Goal: Communication & Community: Answer question/provide support

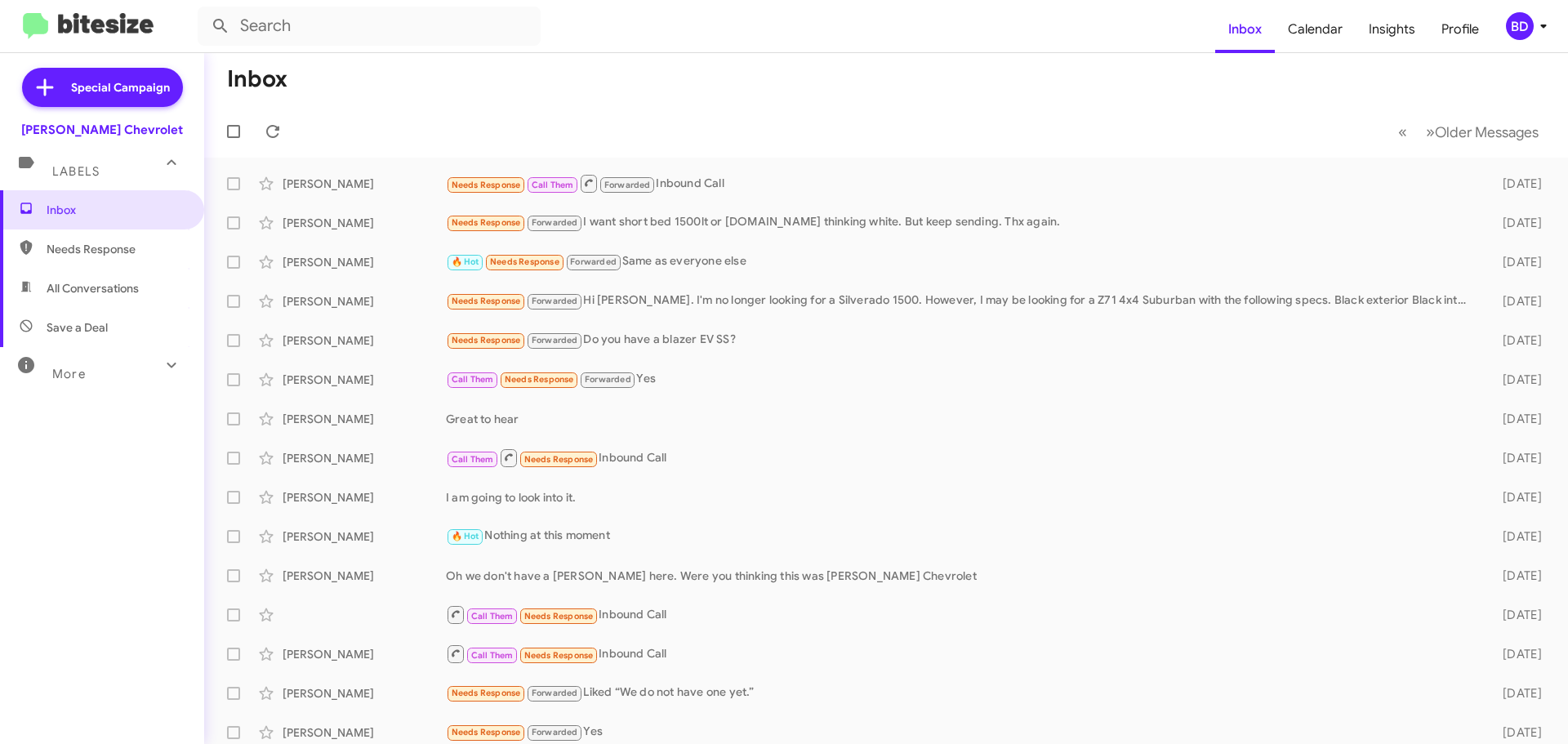
click at [73, 294] on span "All Conversations" at bounding box center [92, 289] width 92 height 17
type input "in:all-conversations"
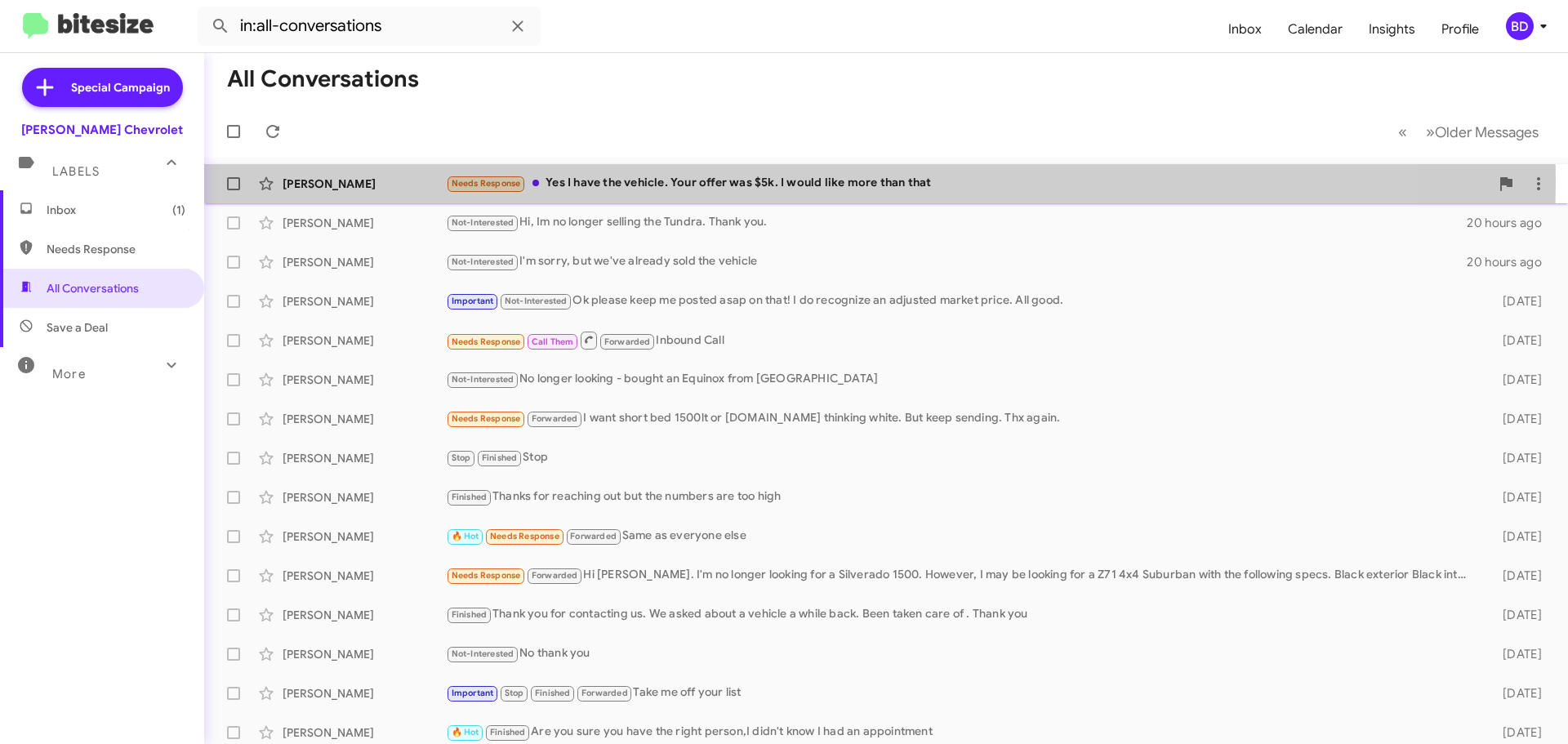
click at [658, 182] on div "Needs Response Yes I have the vehicle. Your offer was $5k. I would like more th…" at bounding box center [967, 183] width 1044 height 19
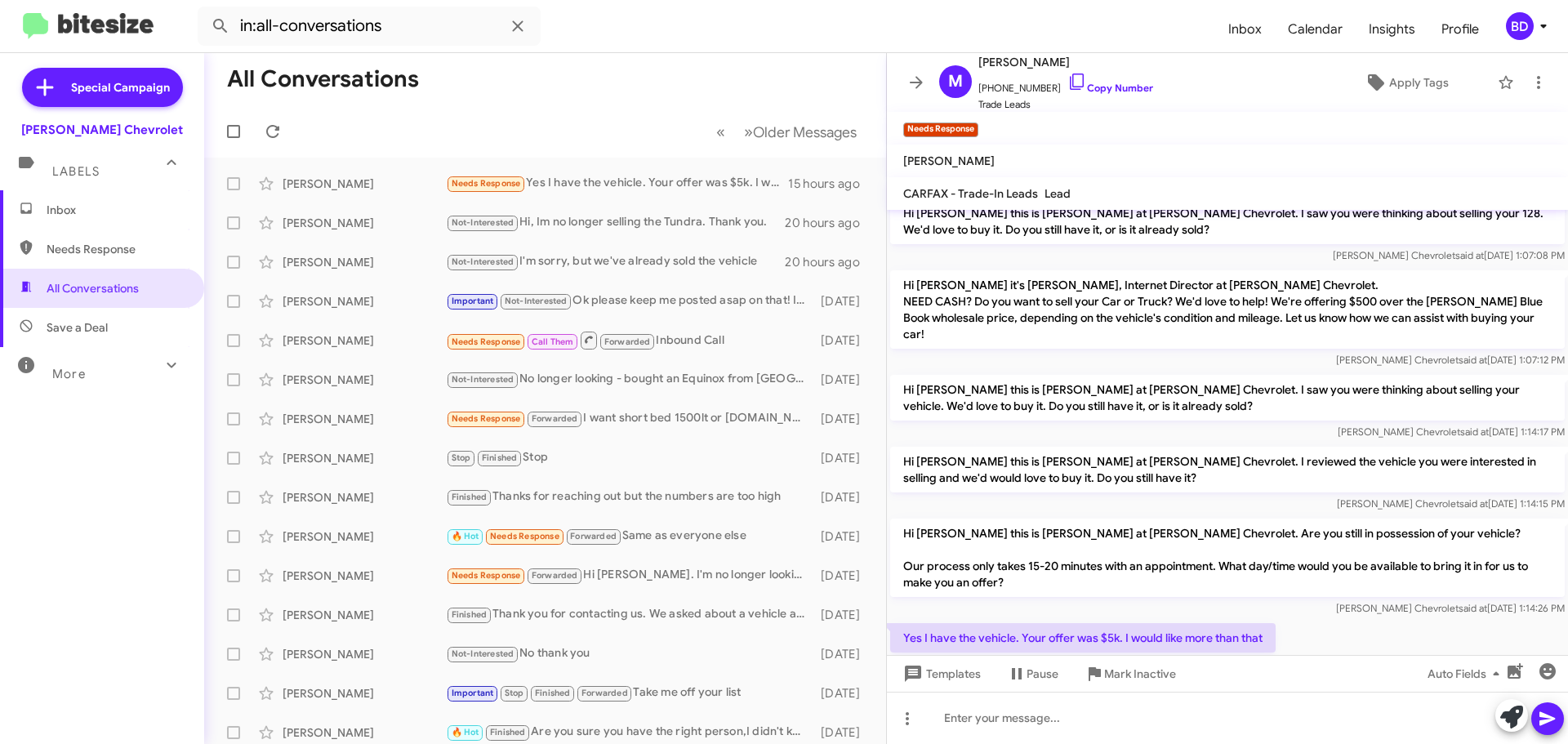
scroll to position [120, 0]
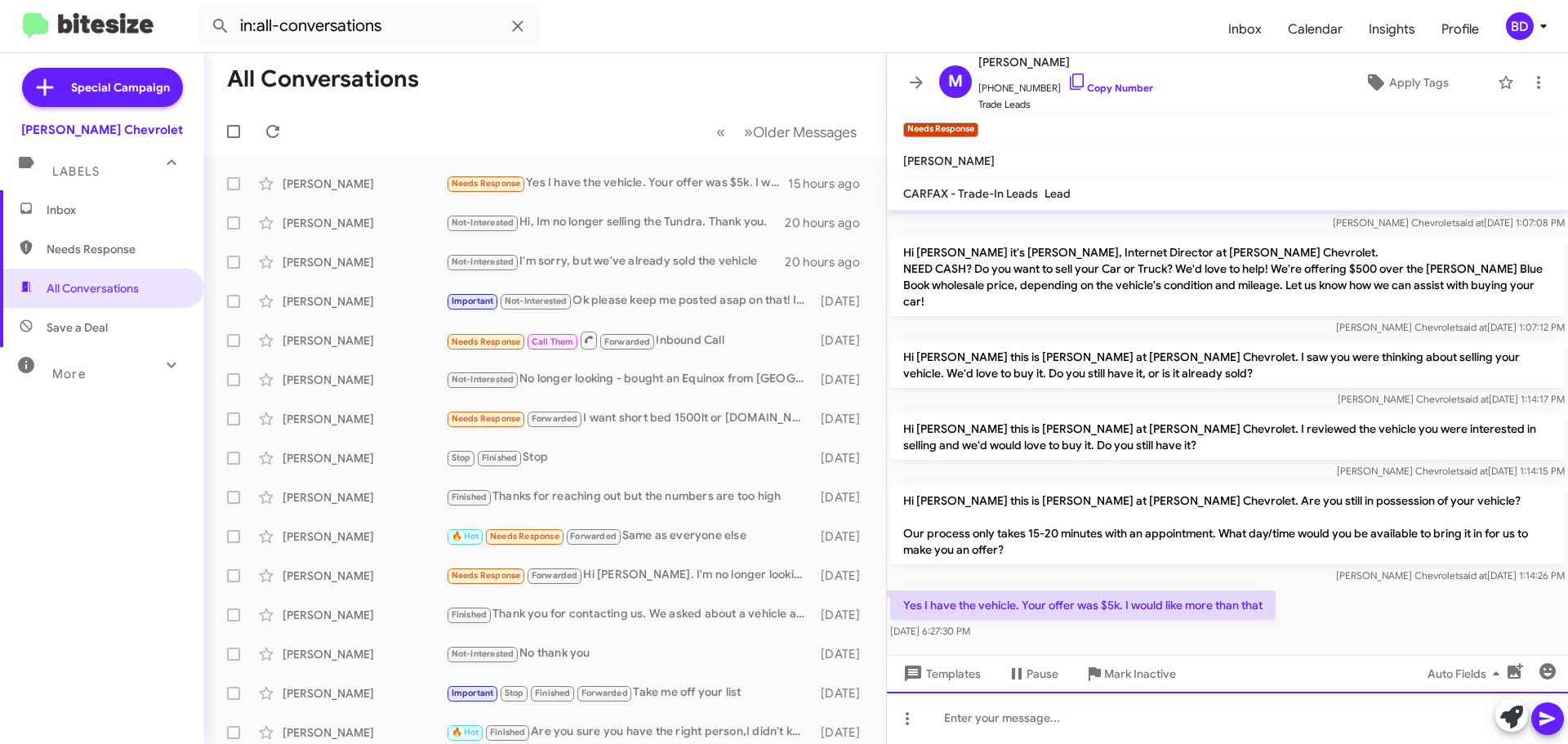
click at [1020, 717] on div at bounding box center [1227, 717] width 681 height 52
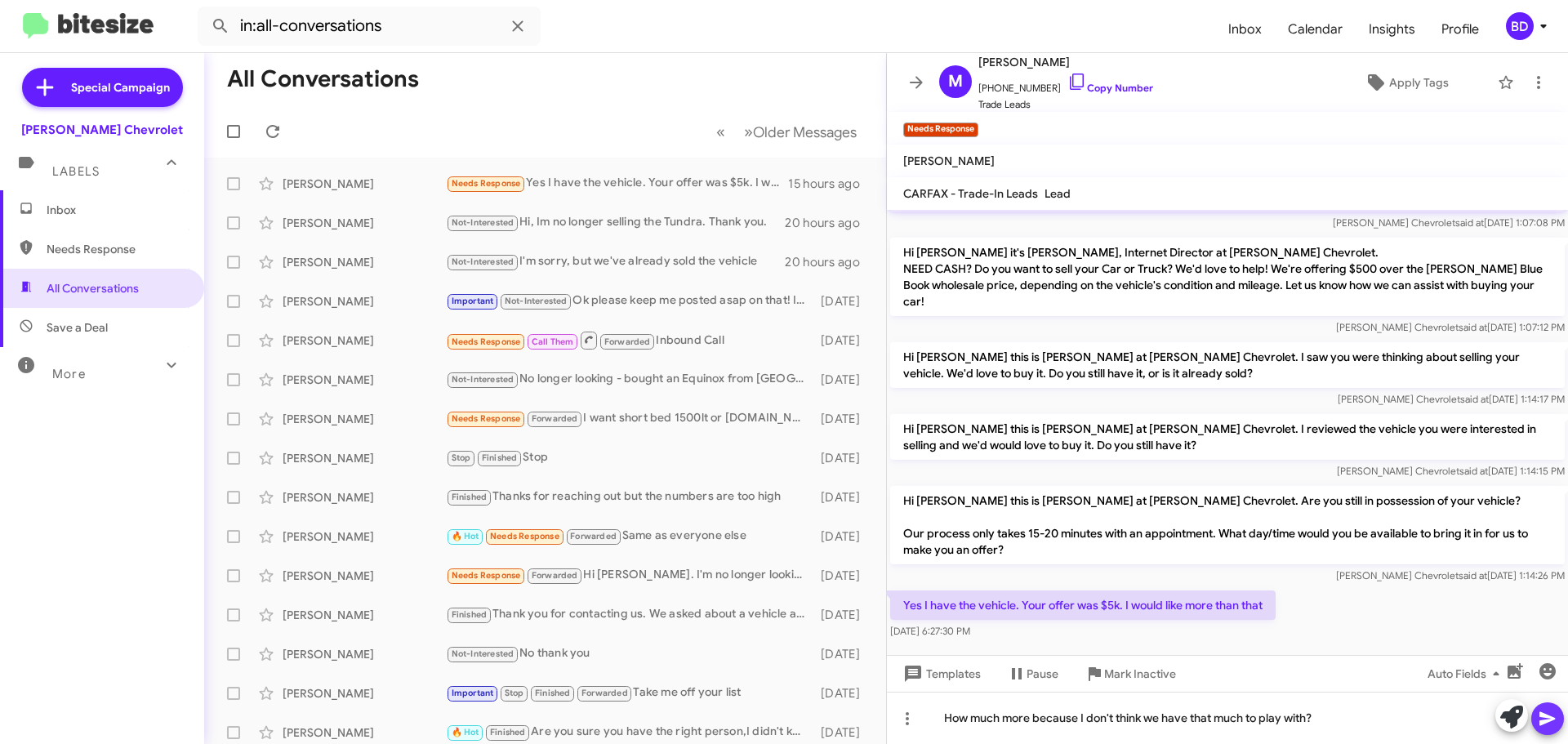
click at [1547, 718] on icon at bounding box center [1547, 719] width 16 height 14
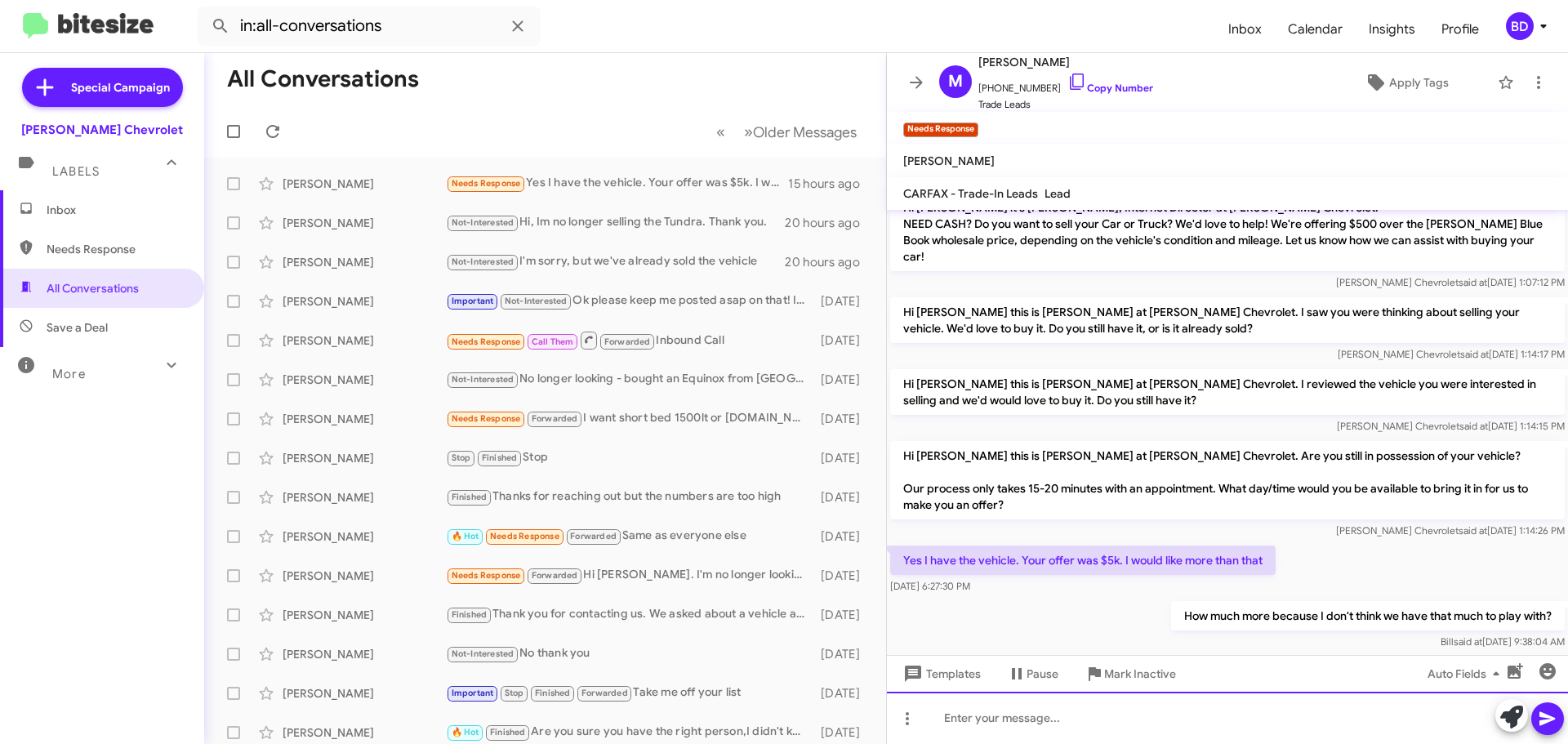
scroll to position [179, 0]
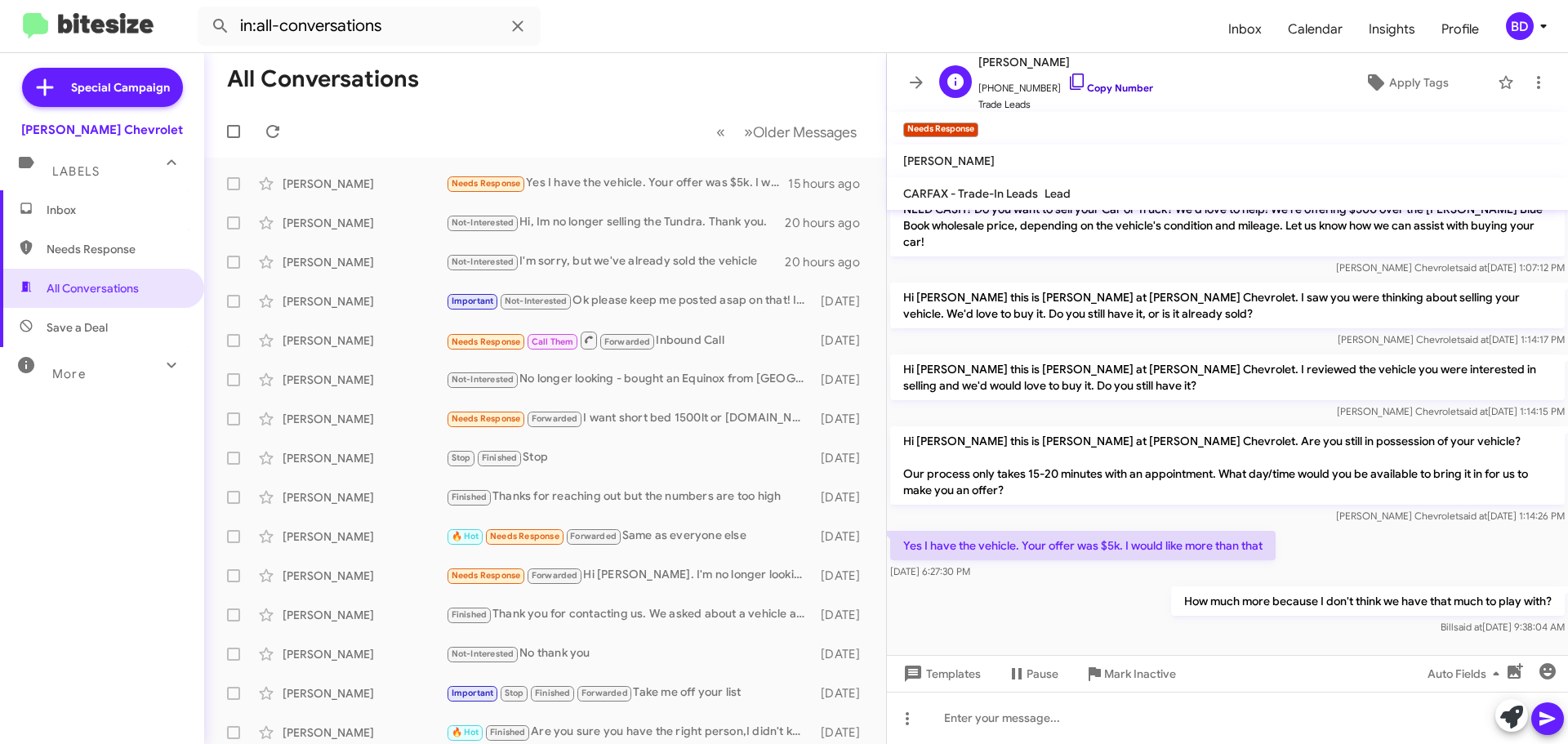
click at [1115, 83] on link "Copy Number" at bounding box center [1110, 88] width 86 height 12
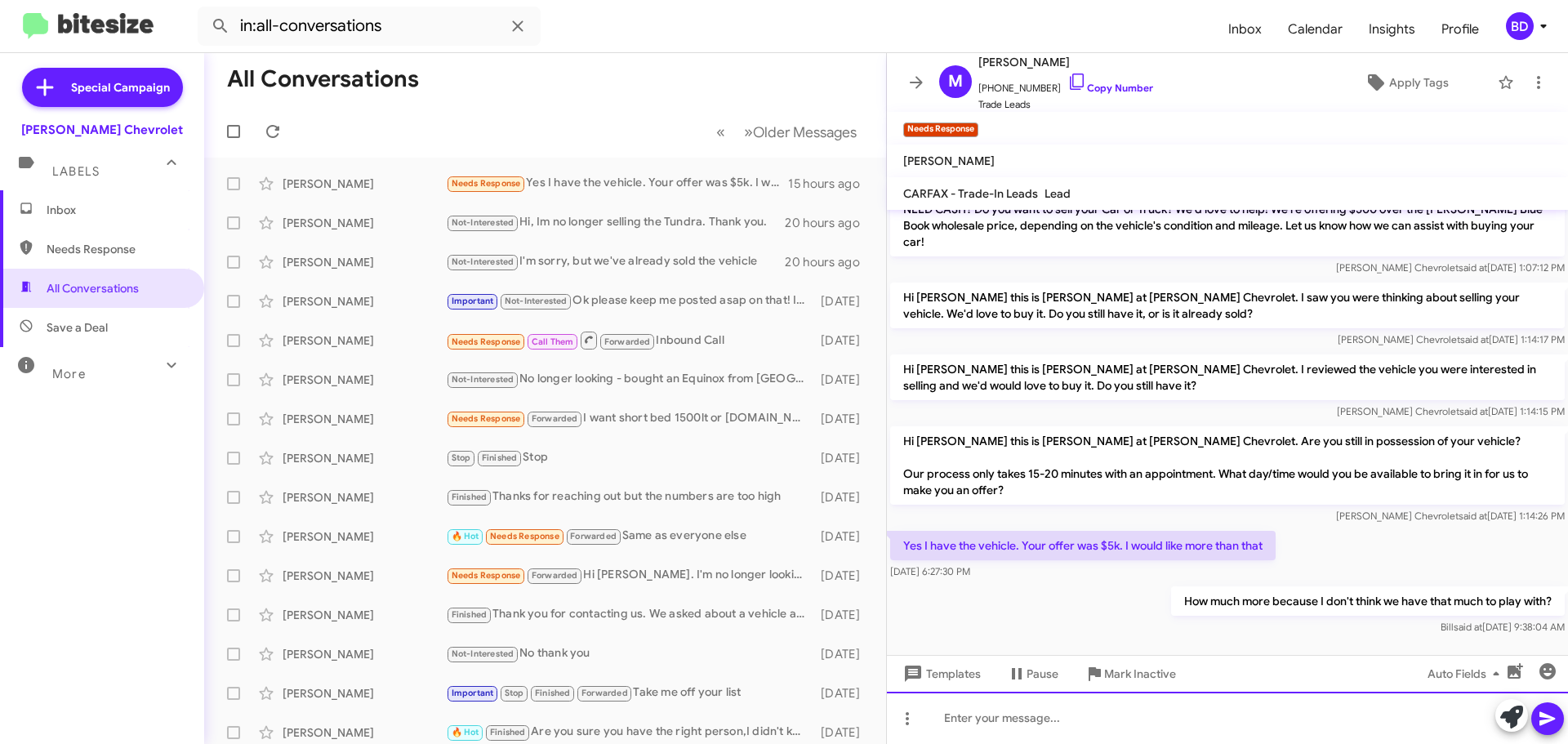
click at [1035, 723] on div at bounding box center [1227, 717] width 681 height 52
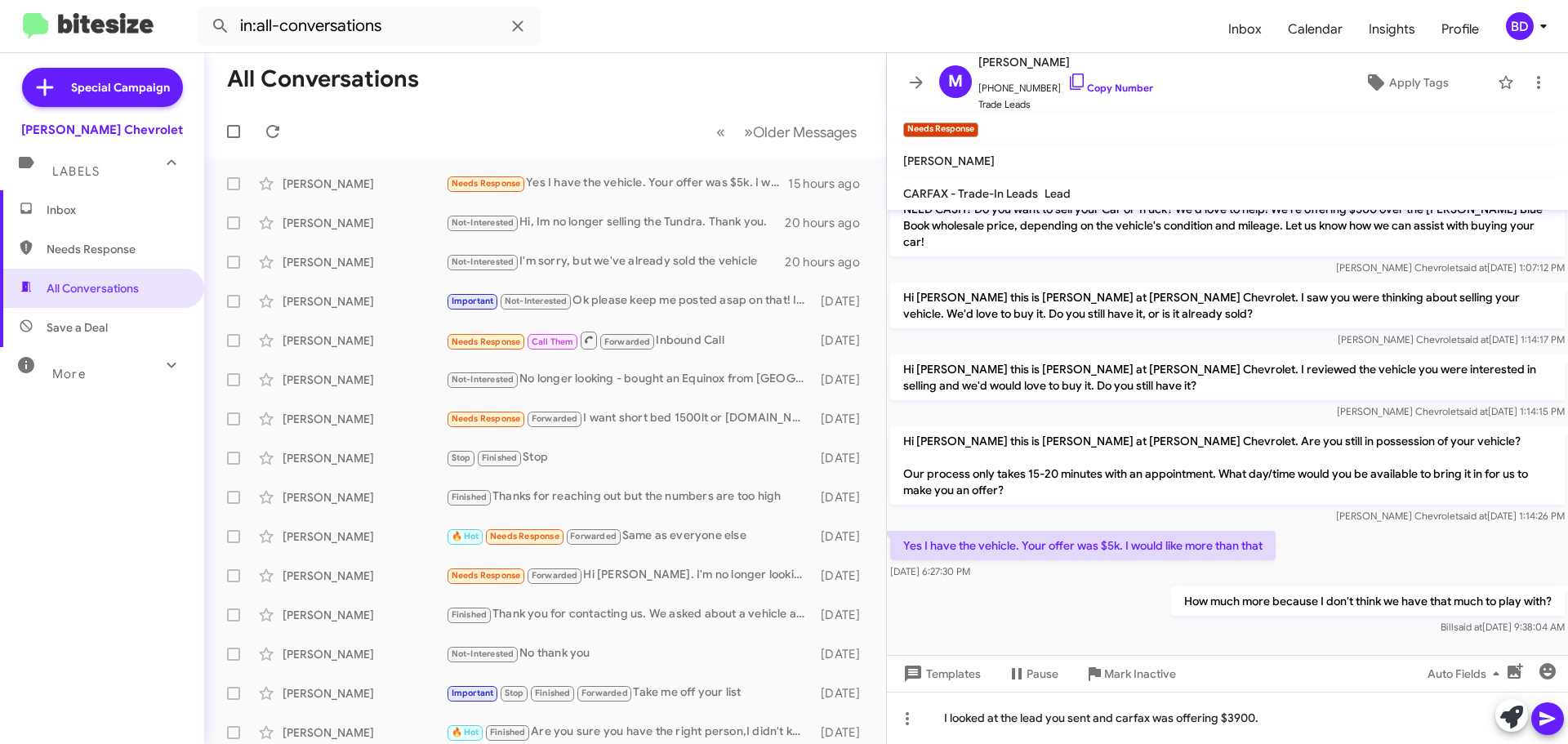
click at [1548, 718] on icon at bounding box center [1547, 719] width 16 height 14
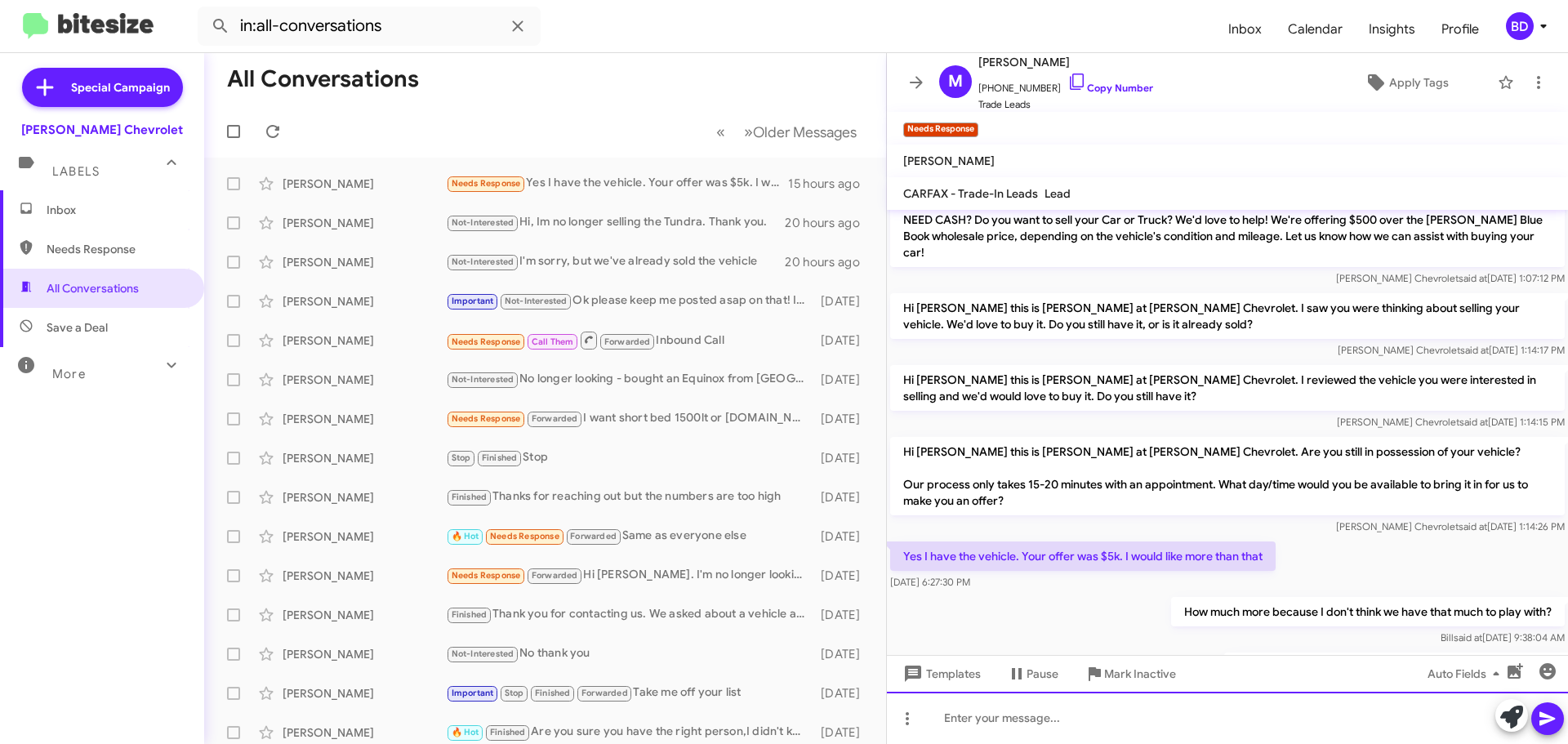
scroll to position [238, 0]
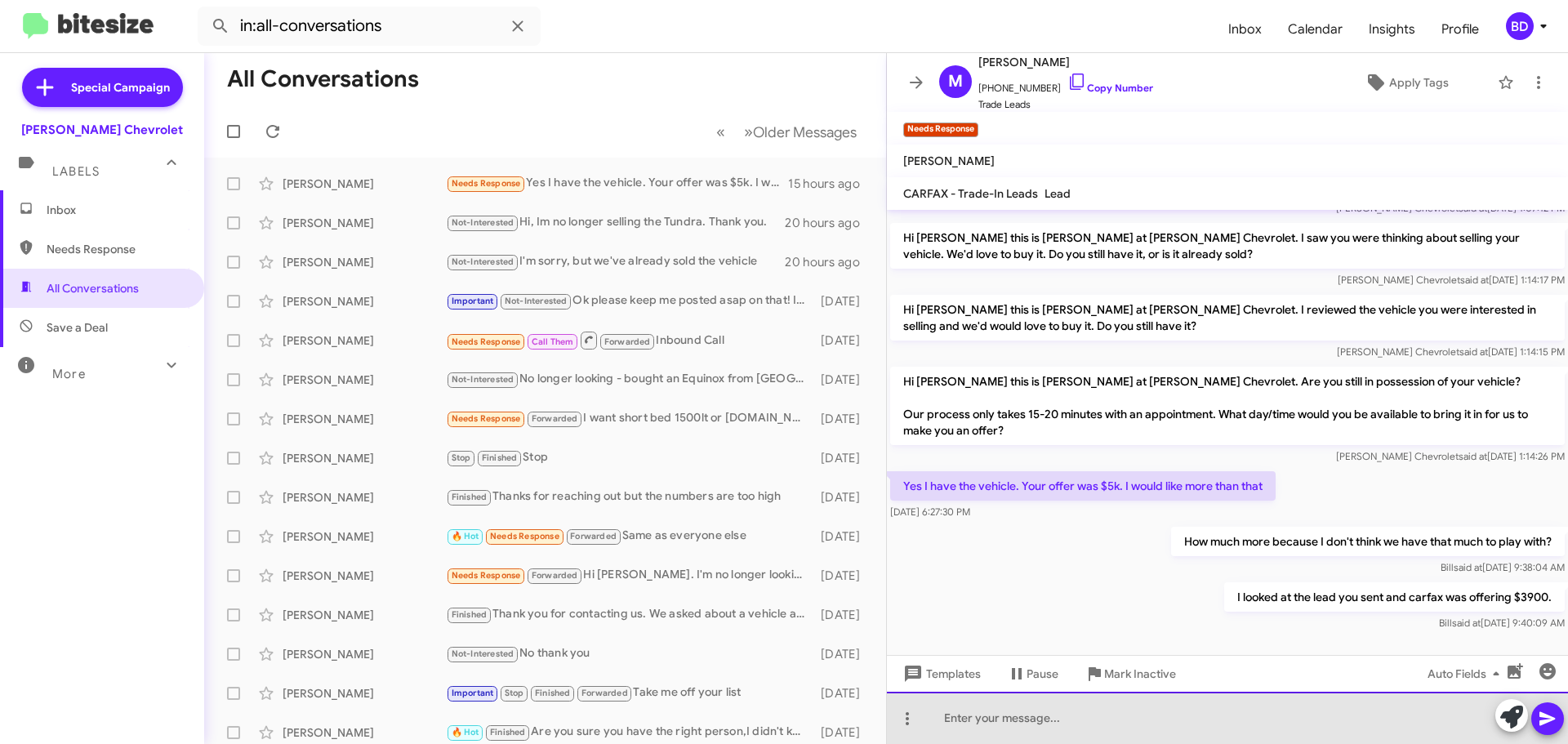
click at [1043, 723] on div at bounding box center [1227, 717] width 681 height 52
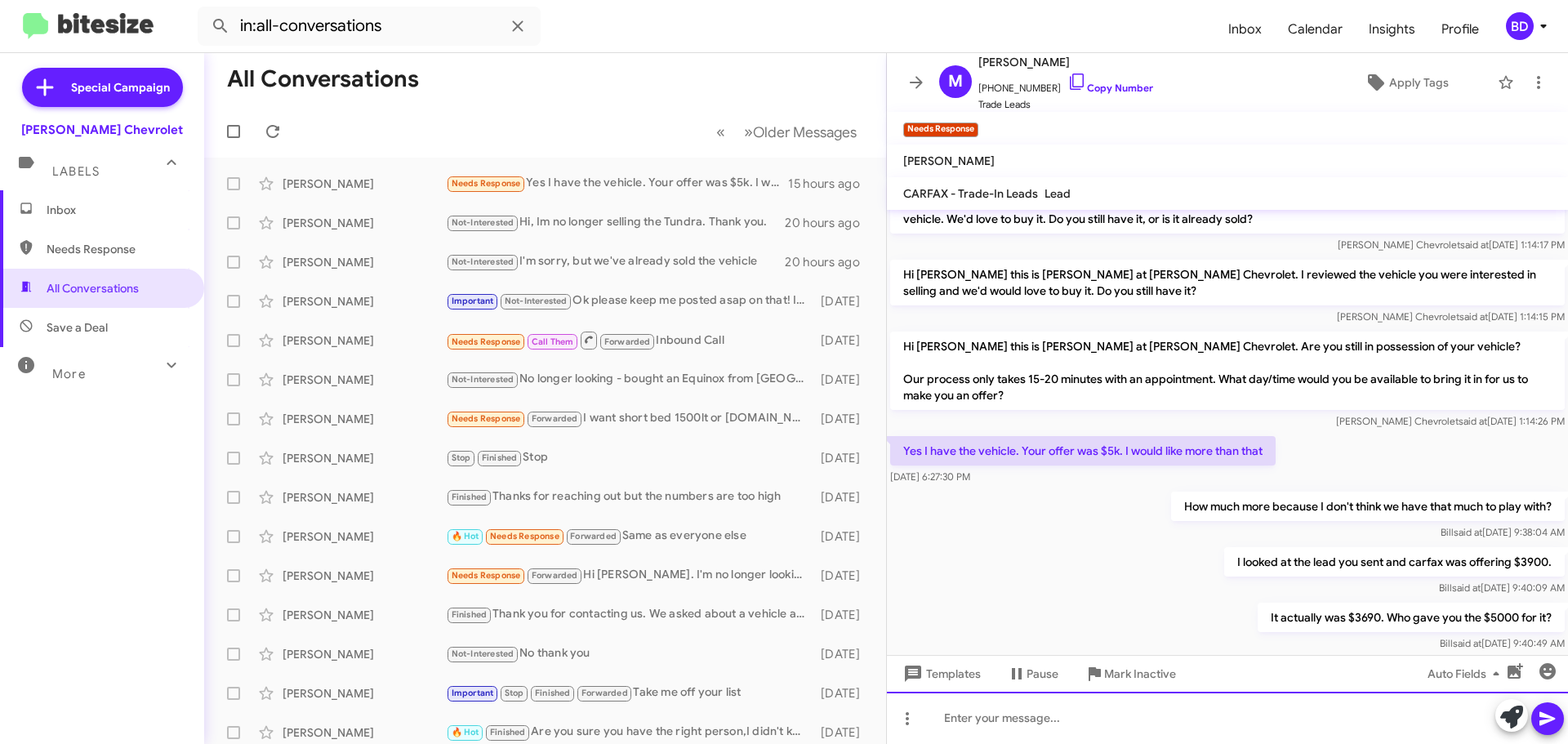
scroll to position [298, 0]
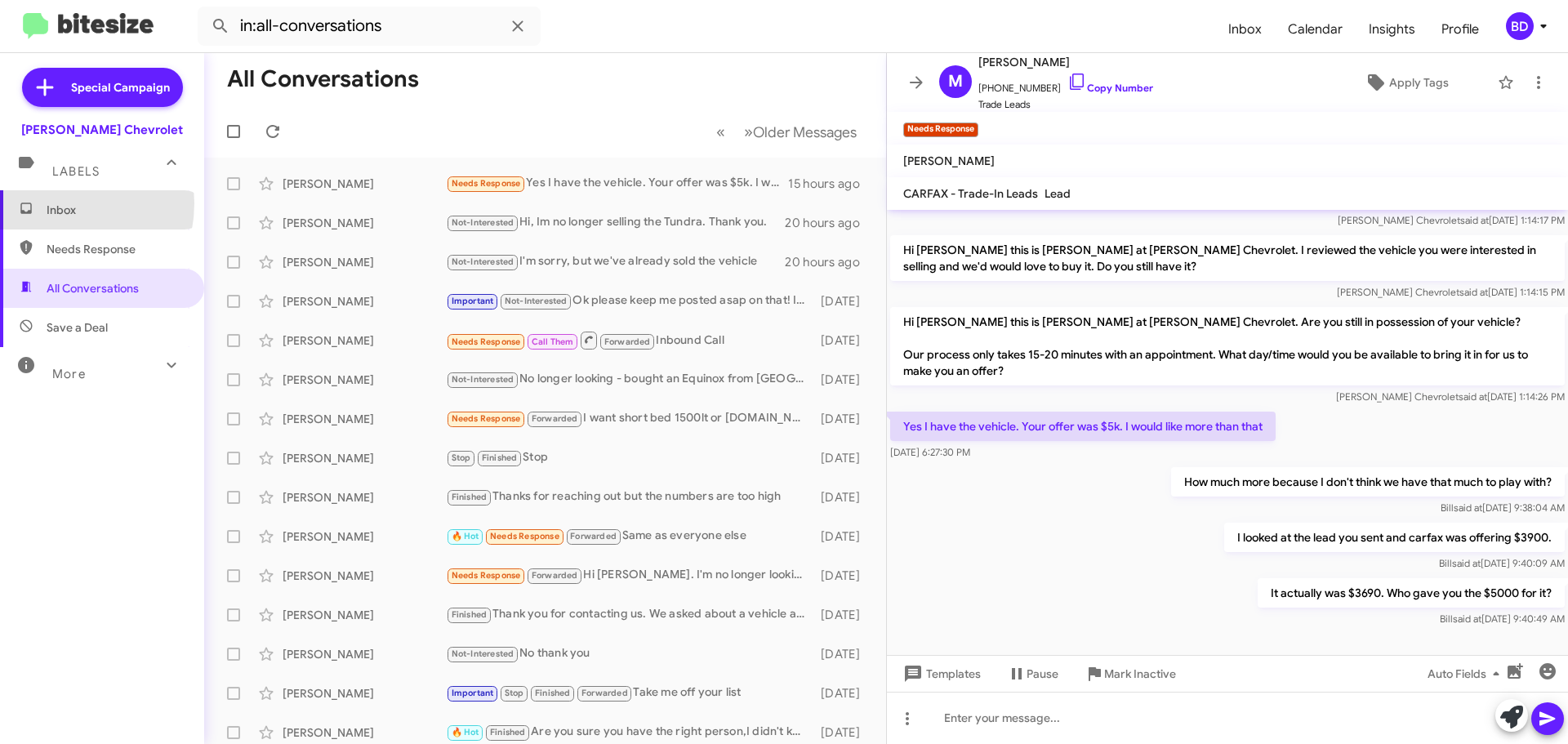
click at [51, 204] on span "Inbox" at bounding box center [116, 209] width 139 height 17
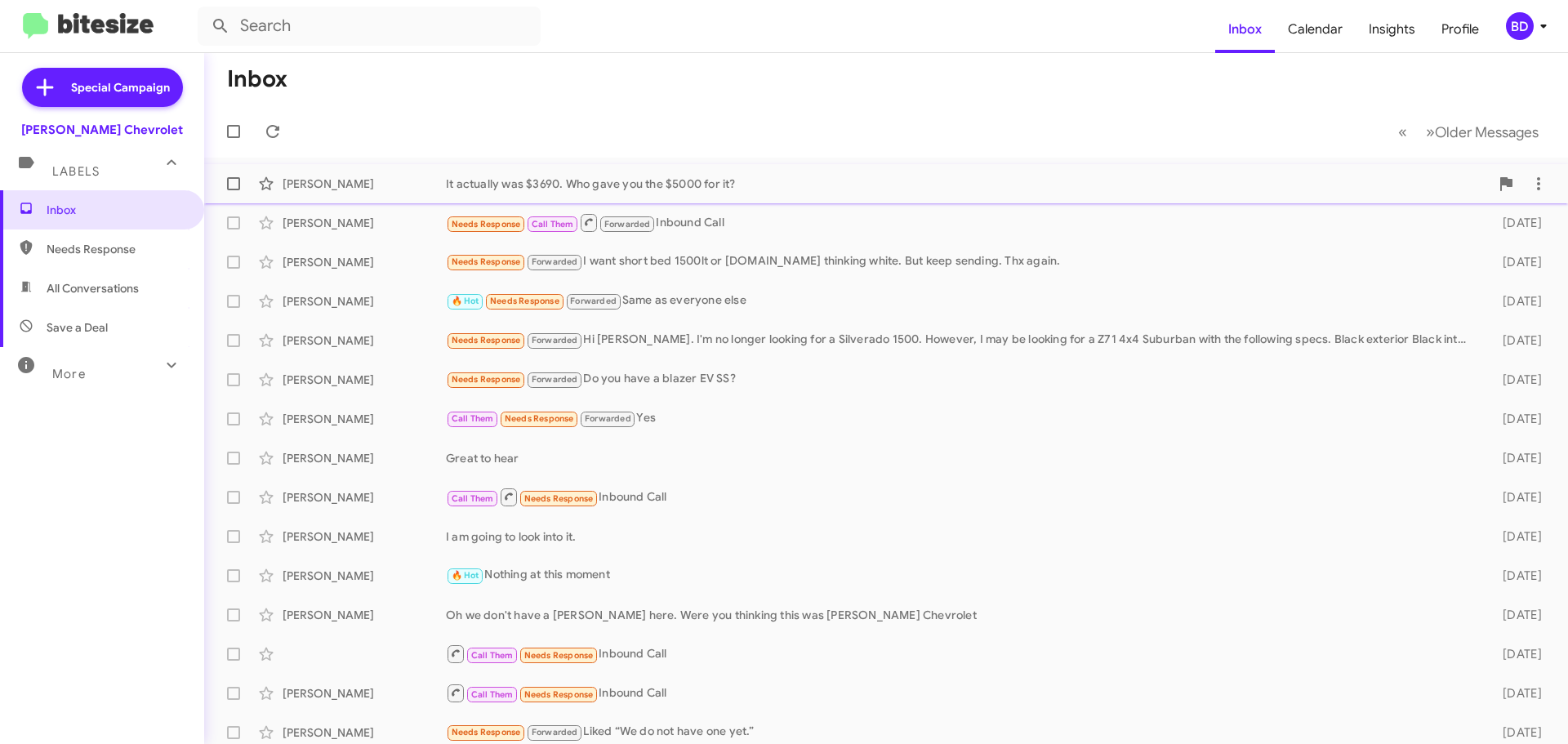
click at [695, 189] on div "It actually was $3690. Who gave you the $5000 for it?" at bounding box center [967, 184] width 1044 height 17
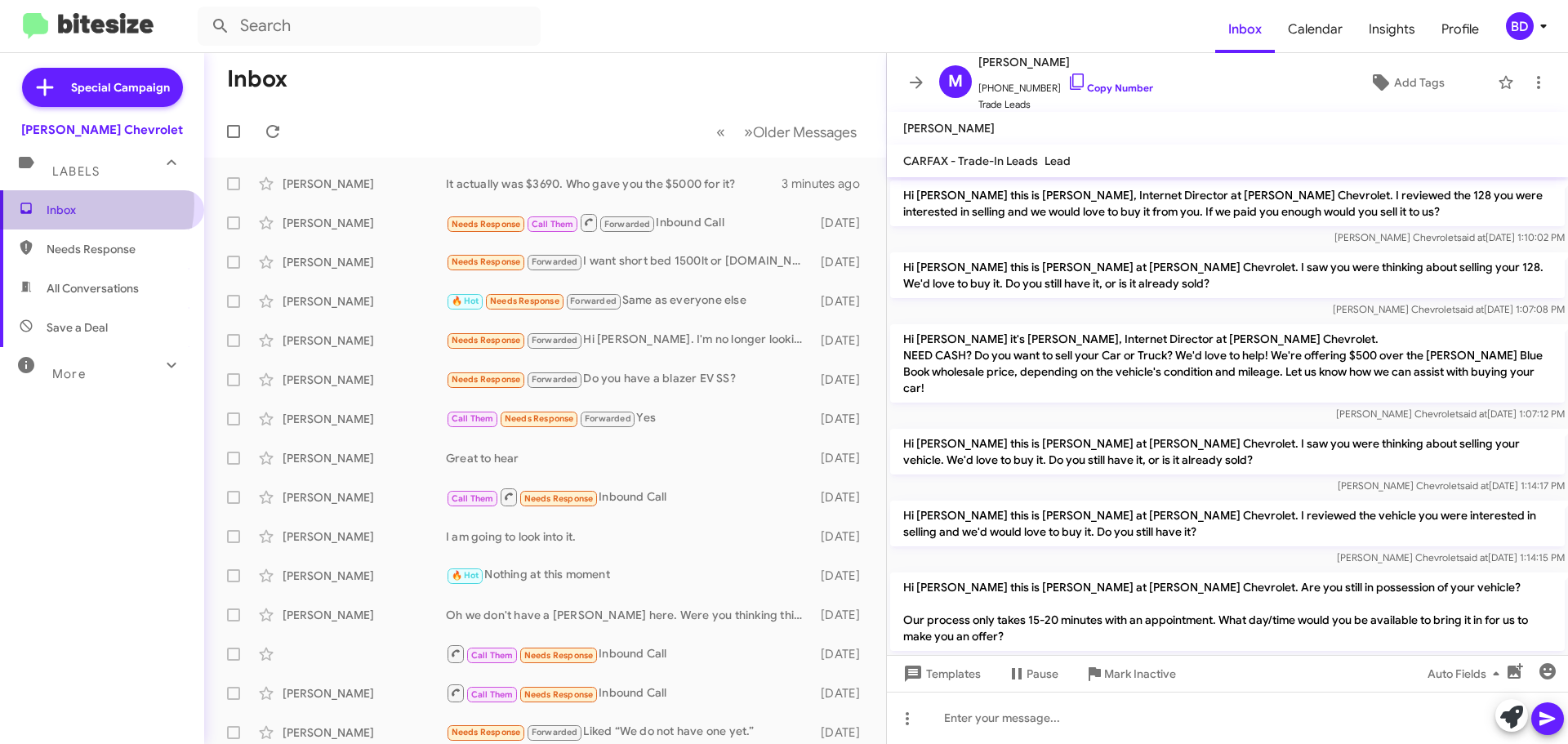
click at [67, 204] on span "Inbox" at bounding box center [116, 209] width 139 height 17
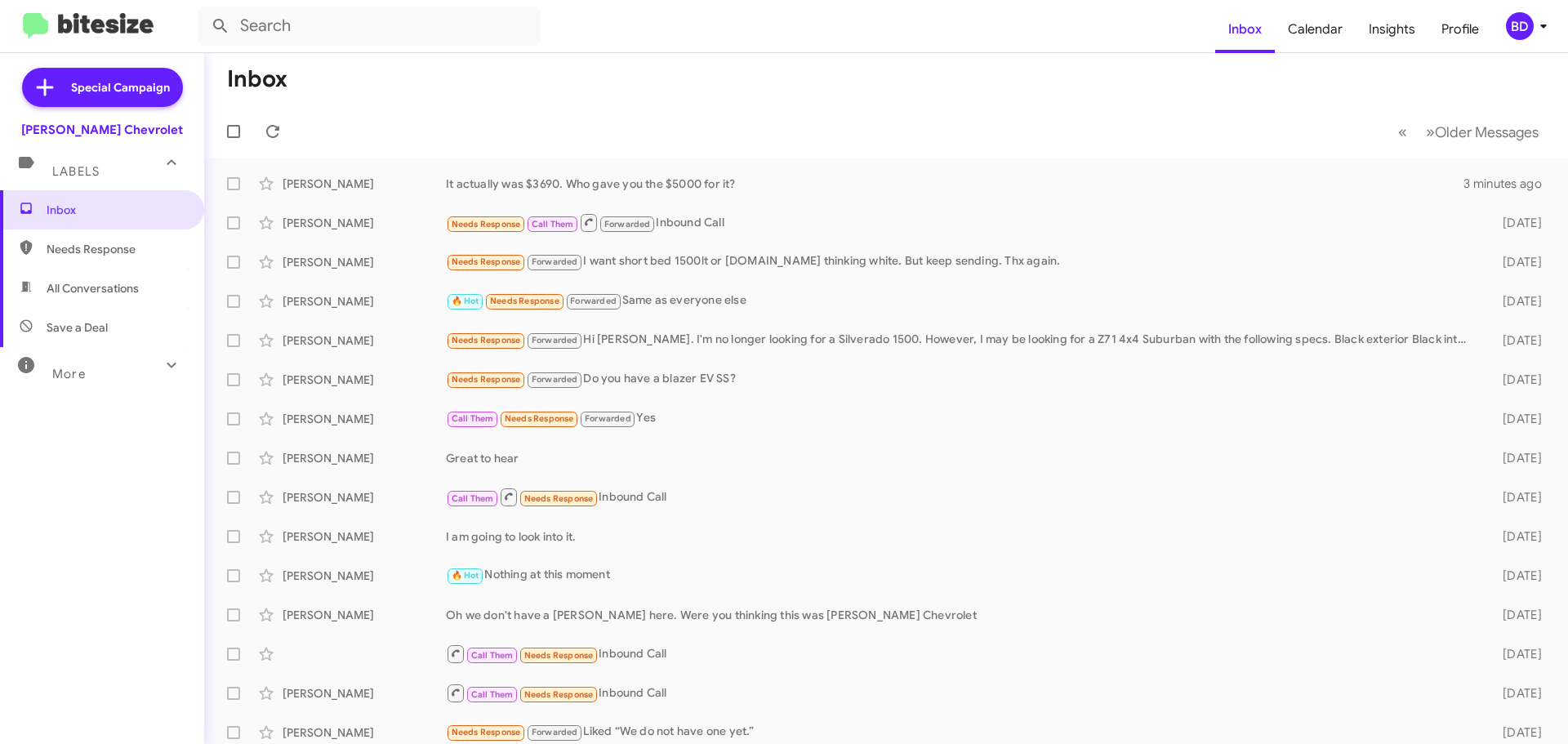
click at [105, 285] on span "All Conversations" at bounding box center [92, 289] width 92 height 17
type input "in:all-conversations"
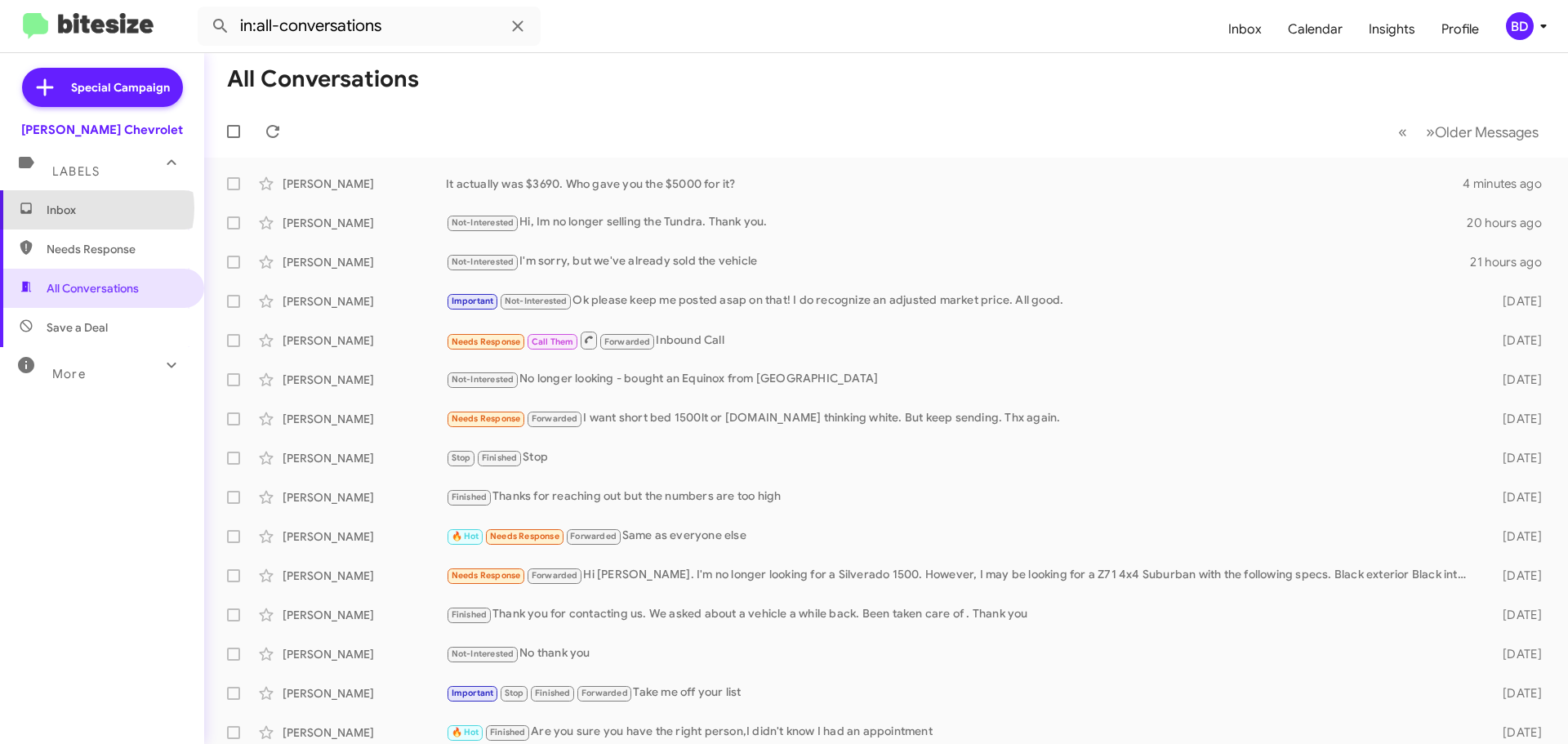
click at [92, 208] on span "Inbox" at bounding box center [116, 209] width 139 height 17
